Goal: Navigation & Orientation: Find specific page/section

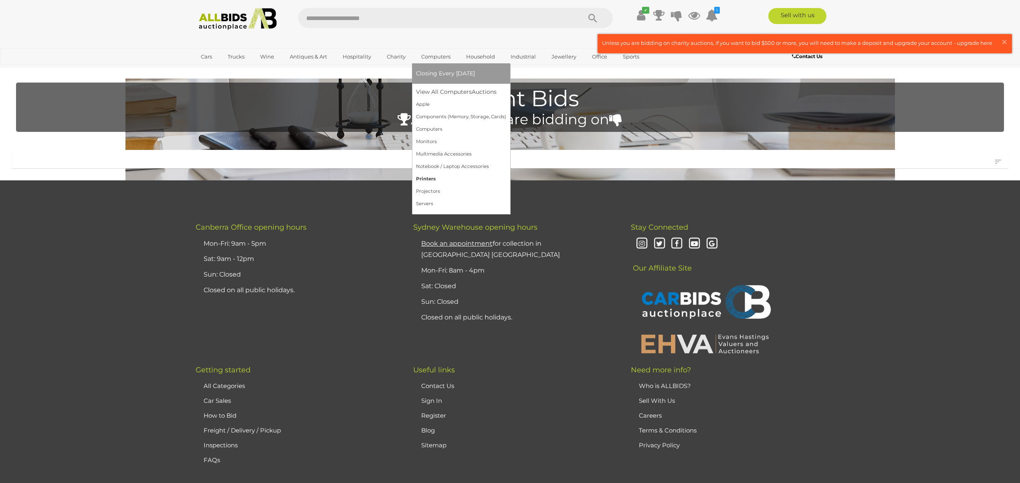
click at [426, 178] on link "Printers" at bounding box center [461, 179] width 90 height 12
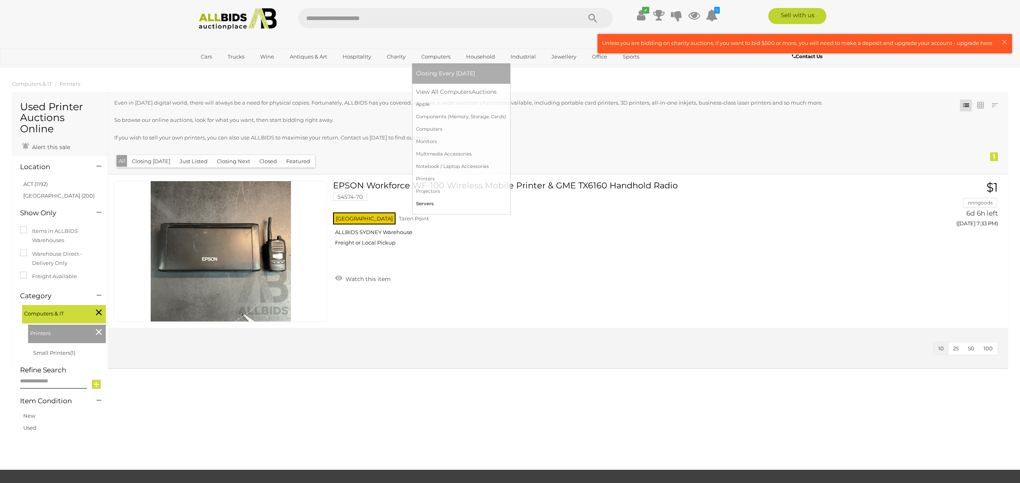
click at [424, 206] on link "Servers" at bounding box center [461, 204] width 90 height 12
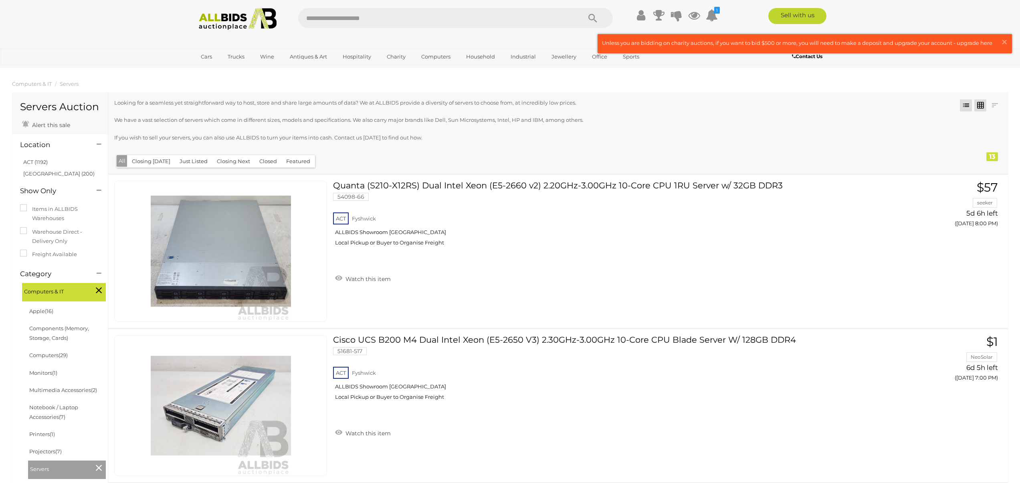
click at [982, 103] on link at bounding box center [980, 105] width 12 height 12
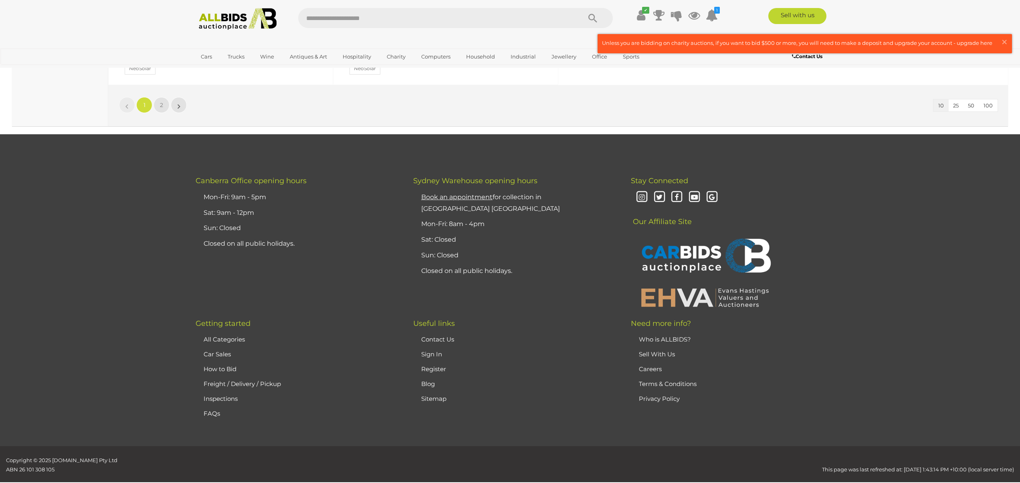
scroll to position [910, 0]
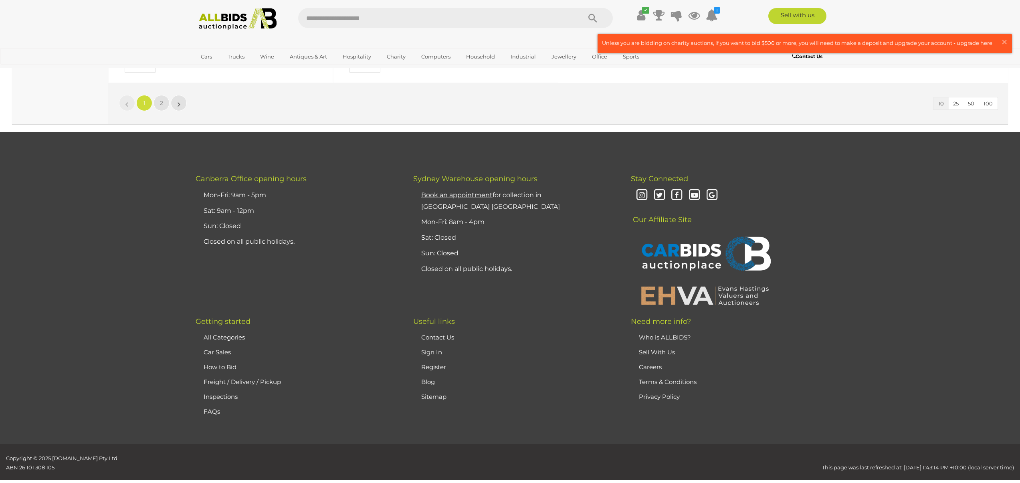
click at [970, 99] on button "50" at bounding box center [971, 103] width 16 height 12
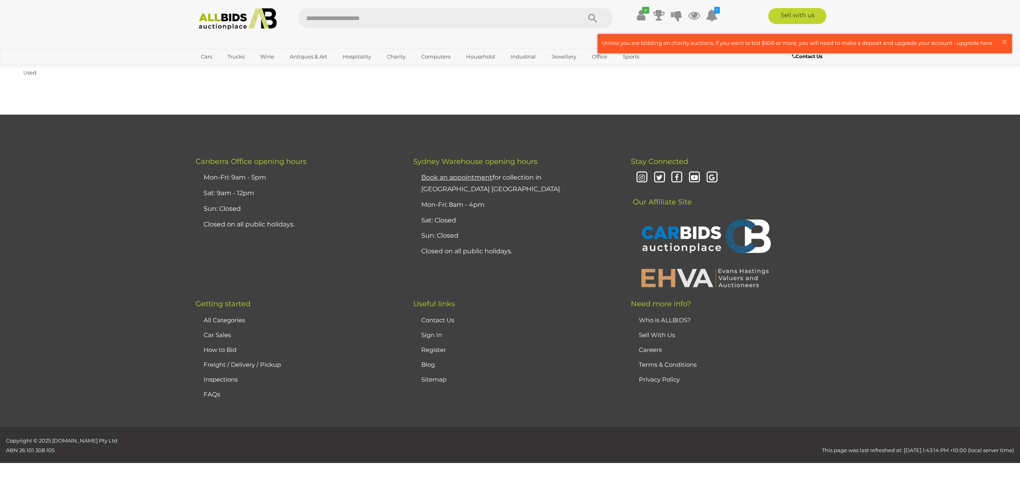
scroll to position [93, 0]
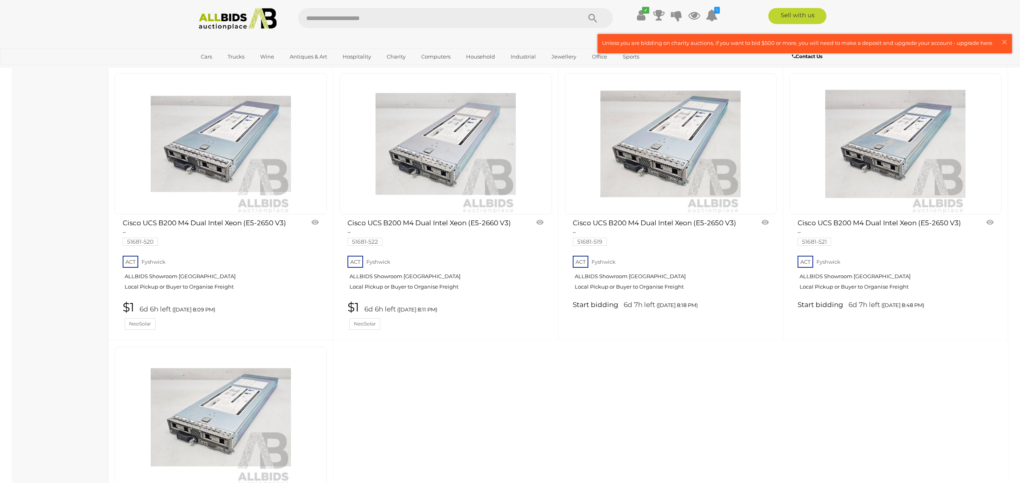
scroll to position [528, 0]
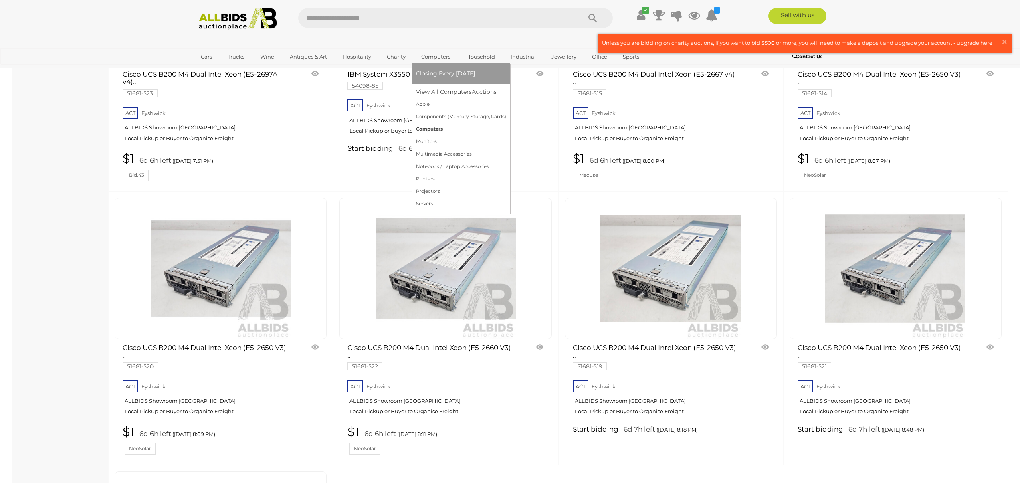
click at [434, 127] on link "Computers" at bounding box center [461, 129] width 90 height 12
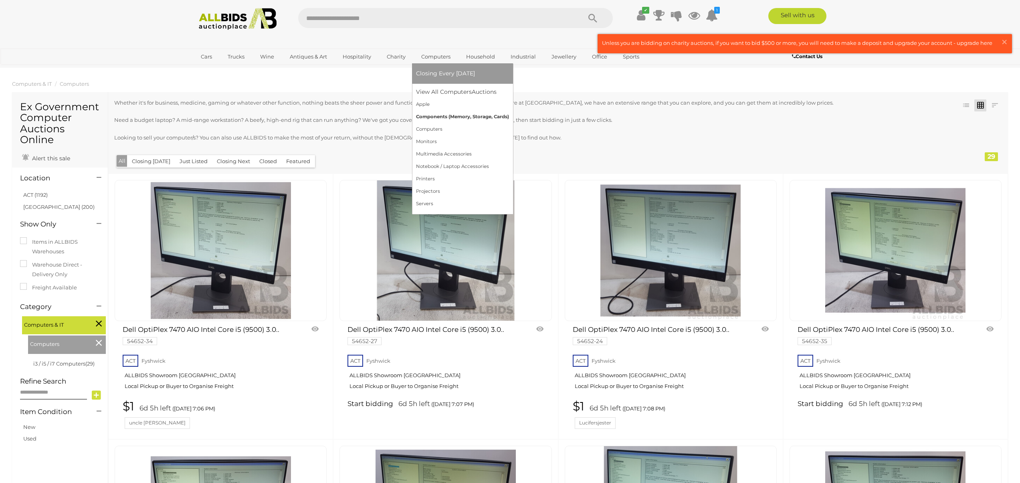
click at [467, 115] on link "Components (Memory, Storage, Cards)" at bounding box center [462, 117] width 93 height 12
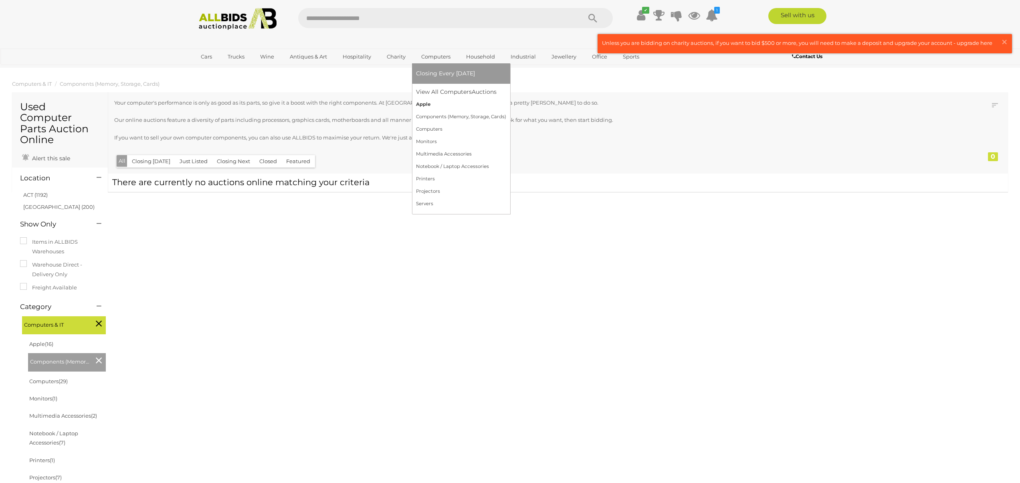
click at [425, 103] on link "Apple" at bounding box center [461, 104] width 90 height 12
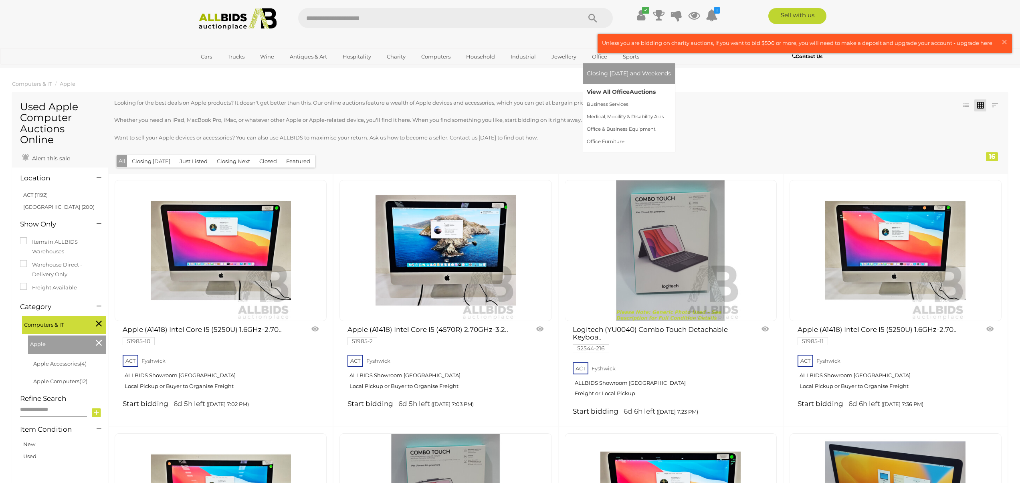
click at [608, 93] on link "View All Office Auctions" at bounding box center [629, 92] width 84 height 12
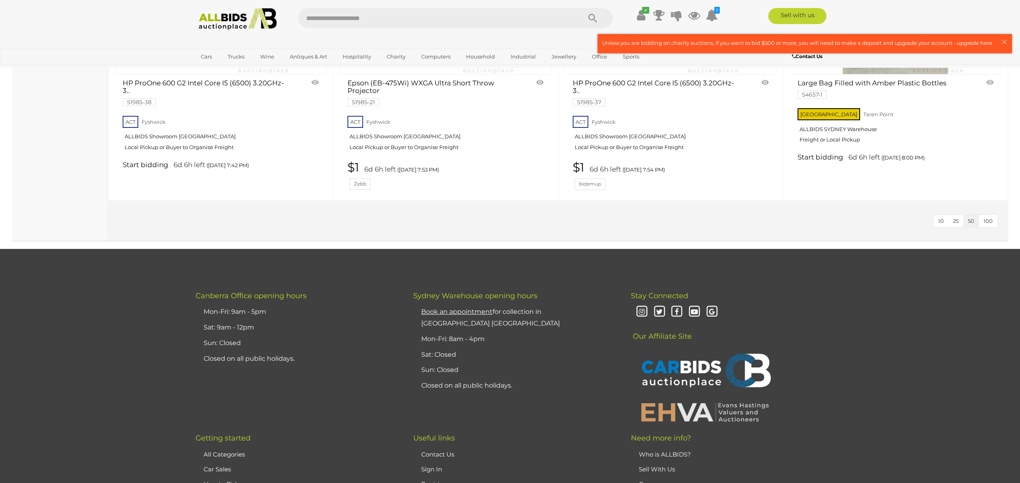
scroll to position [1041, 0]
